Goal: Task Accomplishment & Management: Manage account settings

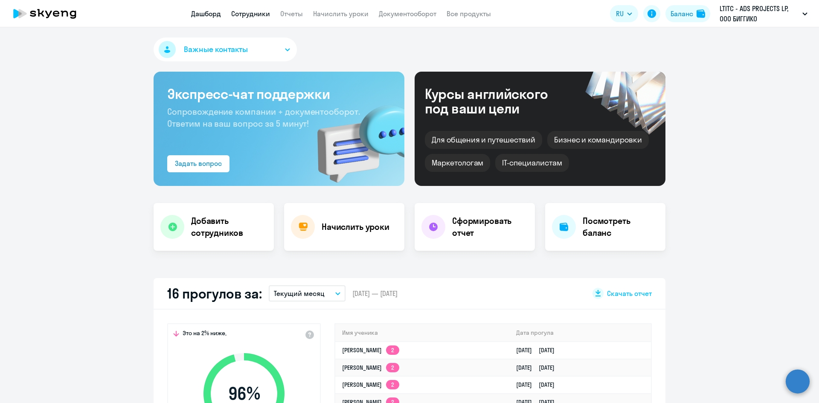
click at [238, 14] on link "Сотрудники" at bounding box center [250, 13] width 39 height 9
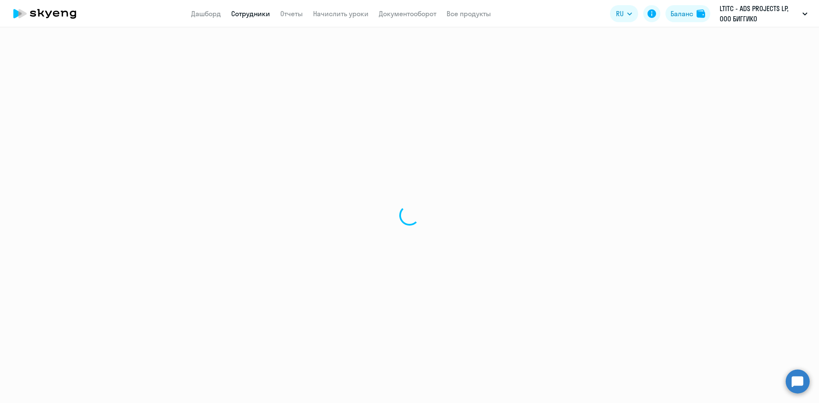
select select "30"
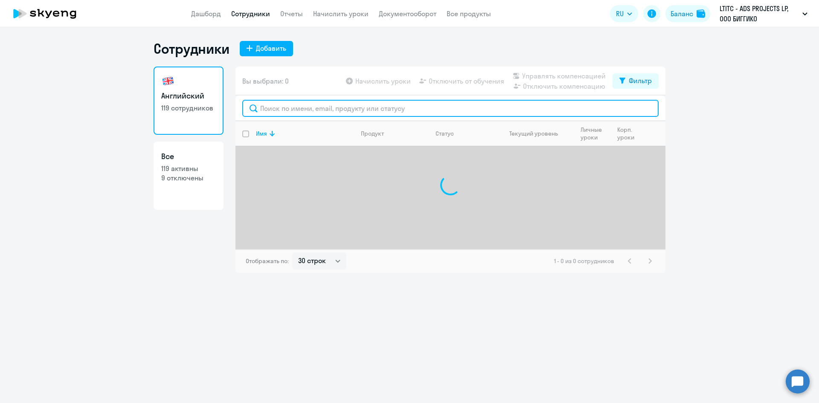
click at [340, 110] on input "text" at bounding box center [450, 108] width 416 height 17
paste input "[PERSON_NAME][EMAIL_ADDRESS][DOMAIN_NAME]"
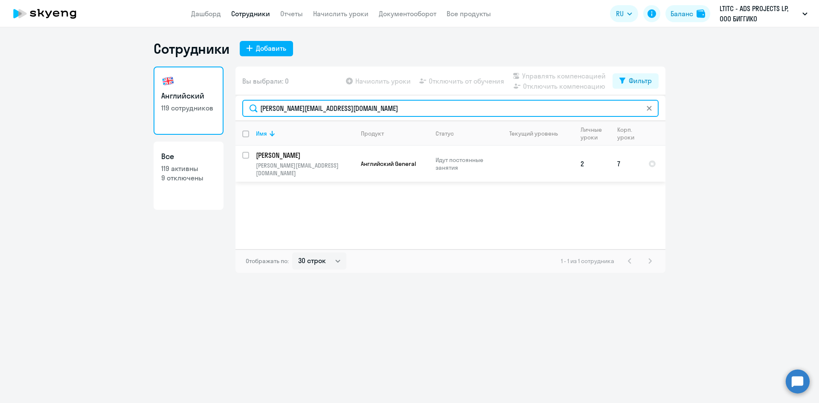
type input "[PERSON_NAME][EMAIL_ADDRESS][DOMAIN_NAME]"
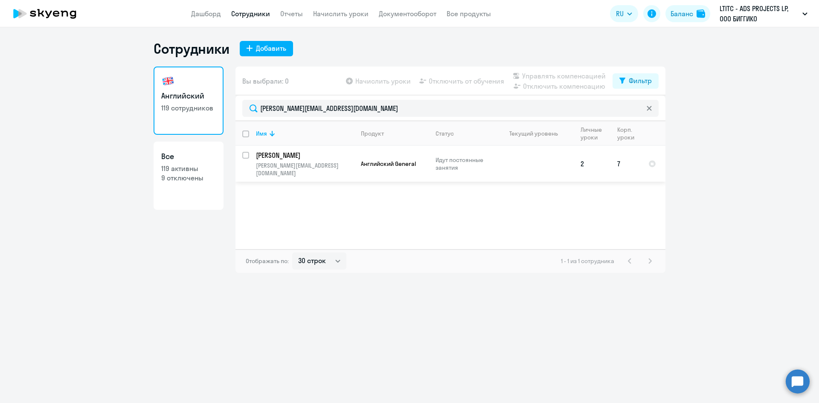
click at [243, 154] on input "select row 11597477" at bounding box center [250, 160] width 17 height 17
checkbox input "true"
click at [478, 81] on span "Отключить от обучения" at bounding box center [466, 81] width 75 height 10
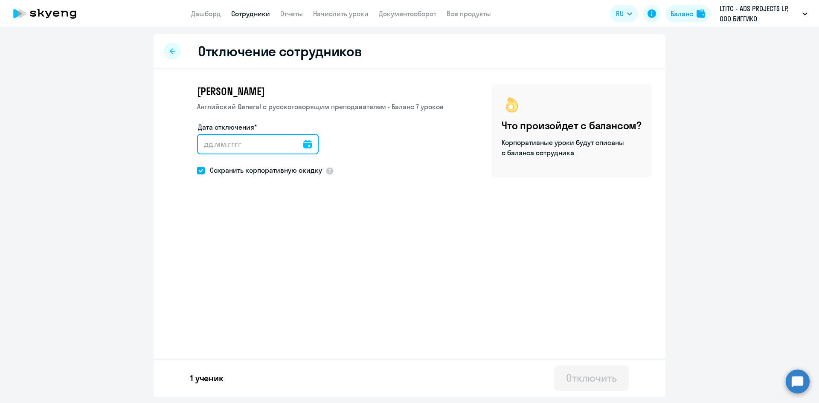
click at [261, 137] on input "Дата отключения*" at bounding box center [258, 144] width 122 height 20
click at [303, 145] on icon at bounding box center [307, 144] width 9 height 9
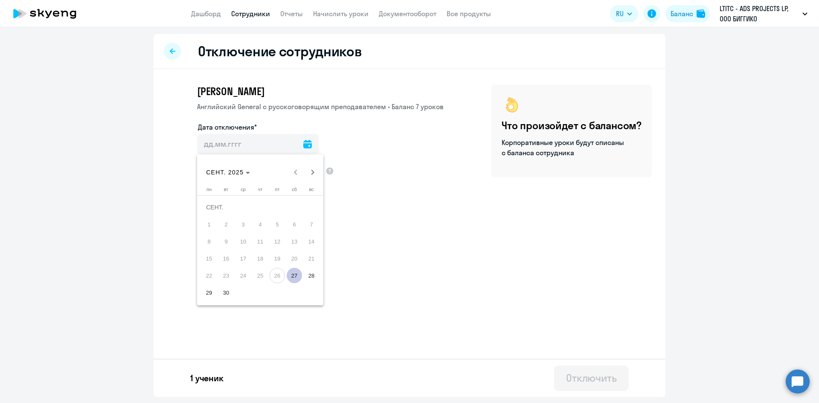
click at [293, 277] on span "27" at bounding box center [294, 275] width 15 height 15
type input "[DATE]"
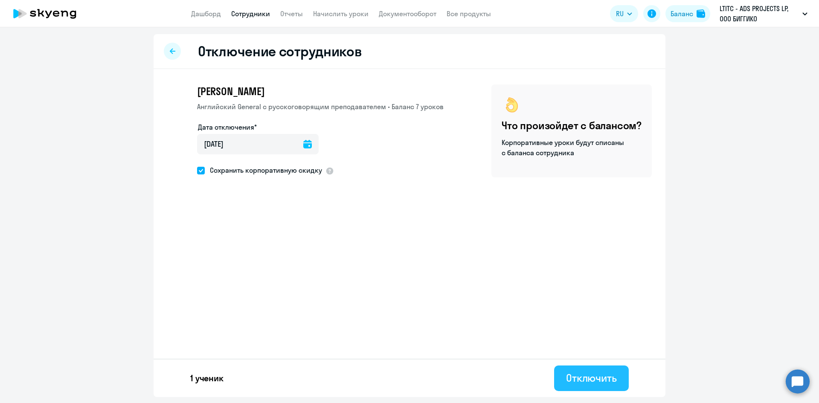
click at [594, 369] on button "Отключить" at bounding box center [591, 378] width 75 height 26
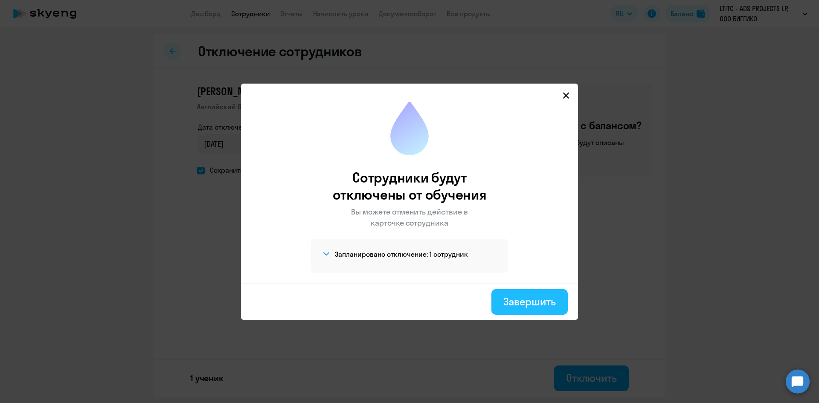
click at [558, 298] on button "Завершить" at bounding box center [529, 302] width 76 height 26
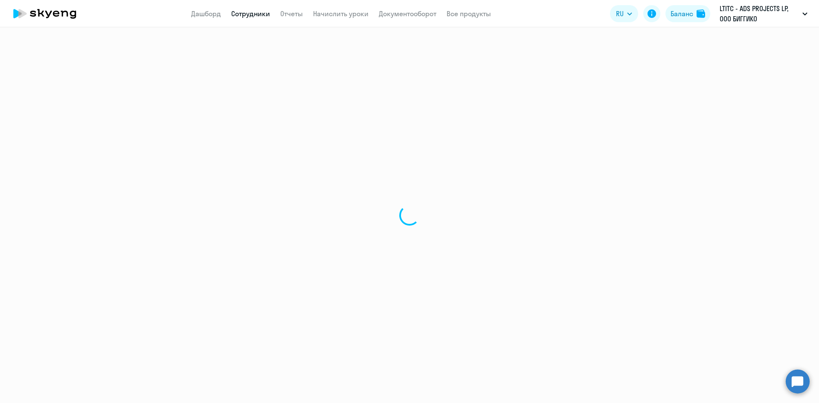
select select "30"
